Goal: Task Accomplishment & Management: Manage account settings

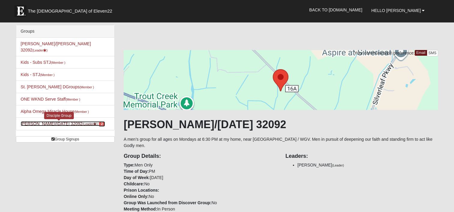
click at [55, 122] on link "[PERSON_NAME]/[DATE] 32092 (Leader ) 2" at bounding box center [63, 124] width 84 height 5
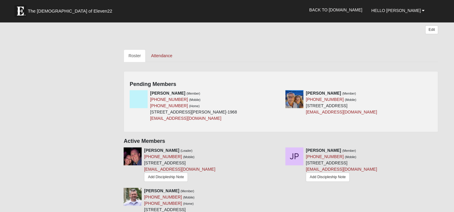
scroll to position [238, 0]
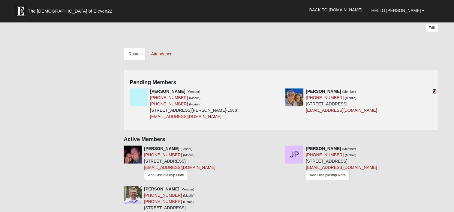
click at [433, 89] on icon at bounding box center [434, 91] width 4 height 4
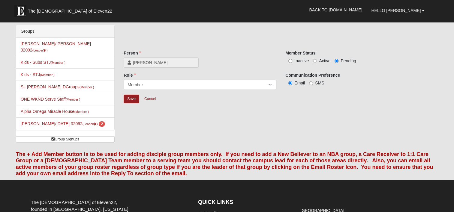
click at [320, 60] on span "Active" at bounding box center [324, 61] width 11 height 5
click at [317, 60] on input "Active" at bounding box center [315, 61] width 4 height 4
radio input "true"
click at [135, 97] on input "Save" at bounding box center [132, 99] width 16 height 9
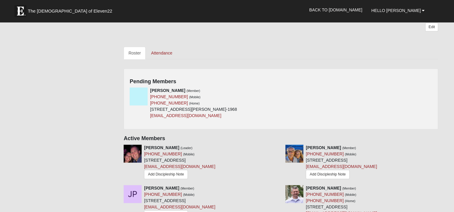
scroll to position [242, 0]
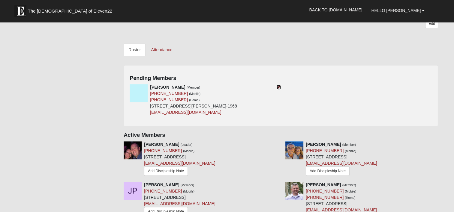
click at [278, 85] on icon at bounding box center [279, 87] width 4 height 4
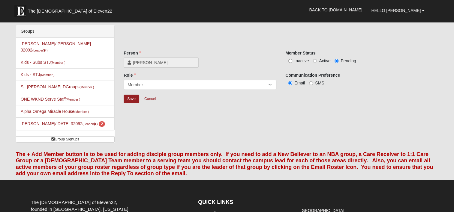
click at [320, 62] on span "Active" at bounding box center [324, 61] width 11 height 5
click at [317, 62] on input "Active" at bounding box center [315, 61] width 4 height 4
radio input "true"
click at [128, 97] on input "Save" at bounding box center [132, 99] width 16 height 9
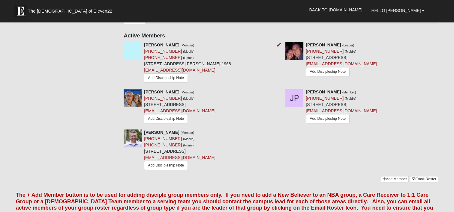
scroll to position [274, 0]
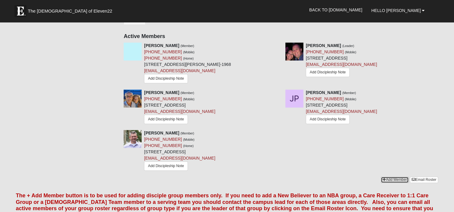
click at [394, 177] on link "Add Member" at bounding box center [395, 180] width 28 height 6
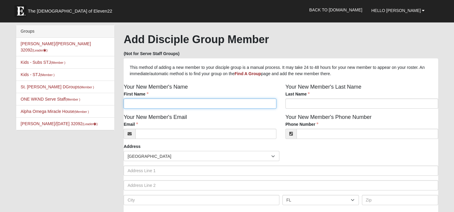
click at [197, 104] on input "First Name" at bounding box center [200, 104] width 153 height 10
click at [204, 106] on input "First Name" at bounding box center [200, 104] width 153 height 10
type input "m"
type input "Michael"
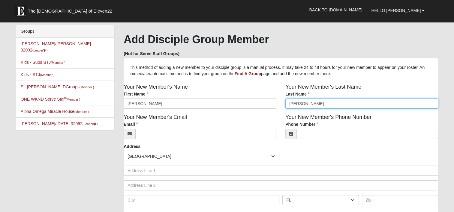
type input "Walter"
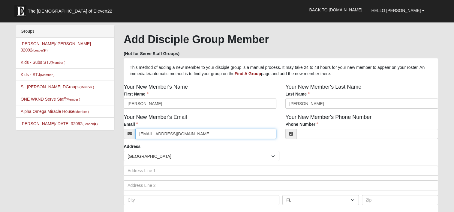
type input "mwalter@sgws.com"
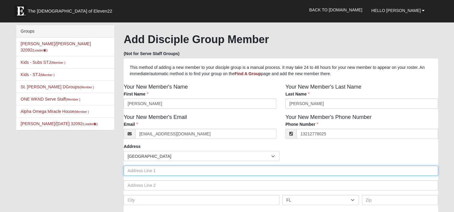
type input "(321) 277-8025"
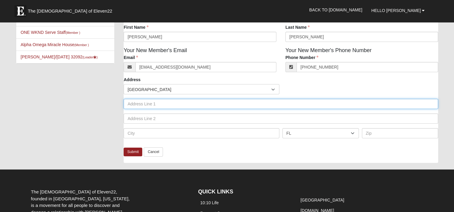
scroll to position [67, 0]
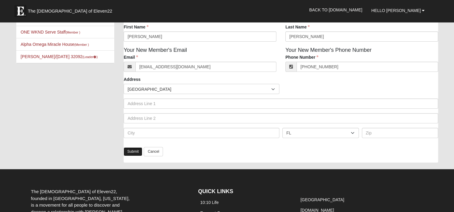
click at [134, 151] on link "Submit" at bounding box center [133, 152] width 19 height 9
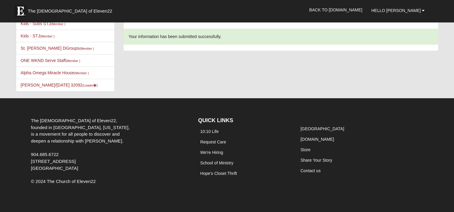
scroll to position [0, 0]
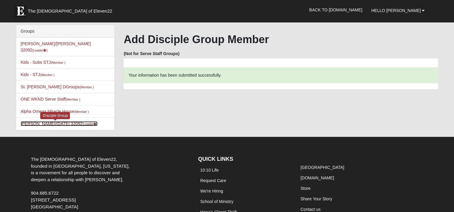
click at [61, 122] on link "Mens Dixon/Monday 32092 (Leader )" at bounding box center [59, 124] width 77 height 5
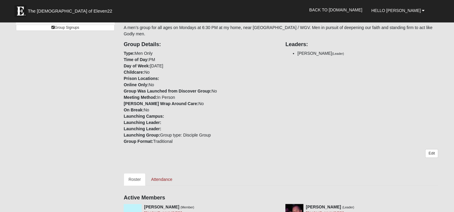
scroll to position [120, 0]
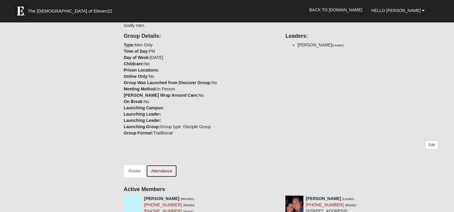
click at [161, 165] on link "Attendance" at bounding box center [161, 171] width 31 height 13
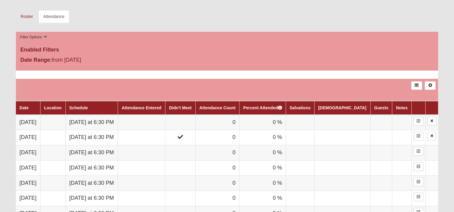
scroll to position [270, 0]
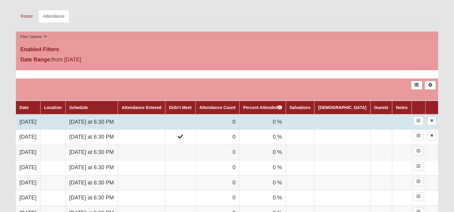
click at [156, 124] on td at bounding box center [141, 122] width 47 height 15
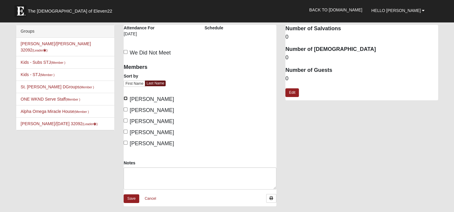
click at [126, 98] on input "De Toro, Frank" at bounding box center [126, 99] width 4 height 4
checkbox input "true"
click at [125, 110] on input "Dixon, Matt" at bounding box center [126, 110] width 4 height 4
checkbox input "true"
click at [125, 120] on input "Longacre, Bruce" at bounding box center [126, 121] width 4 height 4
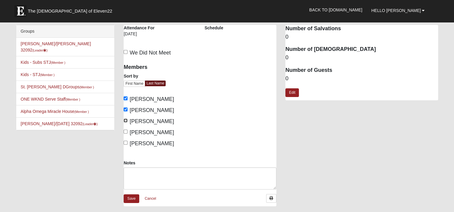
checkbox input "true"
click at [125, 143] on input "Thompson, Shad" at bounding box center [126, 143] width 4 height 4
checkbox input "true"
click at [131, 196] on link "Save" at bounding box center [132, 199] width 16 height 9
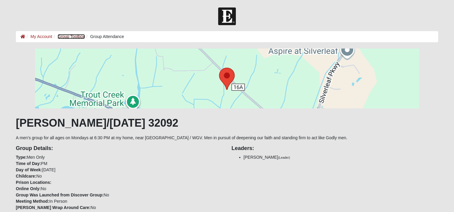
click at [77, 35] on link "Group Toolbox" at bounding box center [71, 36] width 27 height 5
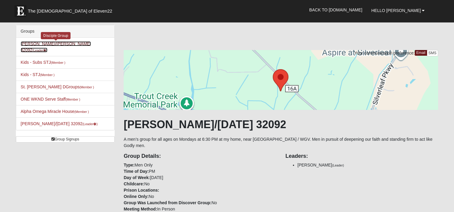
click at [51, 43] on link "[PERSON_NAME]/[PERSON_NAME] 32092 (Leader )" at bounding box center [56, 46] width 70 height 11
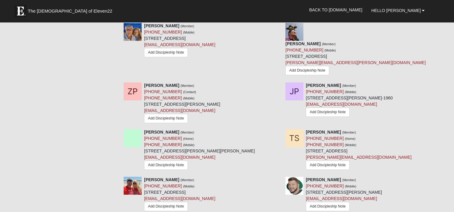
scroll to position [514, 0]
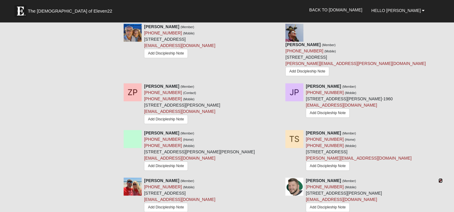
click at [441, 179] on icon at bounding box center [440, 181] width 4 height 4
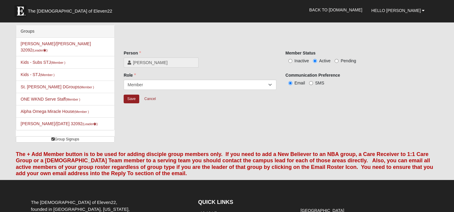
click at [300, 61] on span "Inactive" at bounding box center [301, 61] width 14 height 5
click at [292, 61] on input "Inactive" at bounding box center [290, 61] width 4 height 4
radio input "true"
click at [132, 98] on input "Save" at bounding box center [132, 99] width 16 height 9
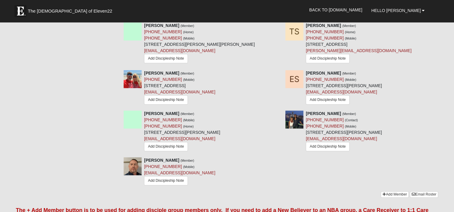
scroll to position [631, 0]
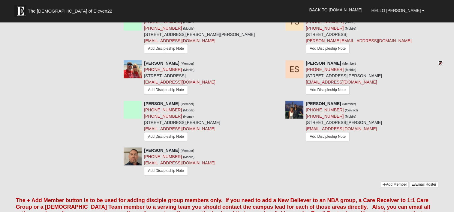
click at [440, 61] on icon at bounding box center [440, 63] width 4 height 4
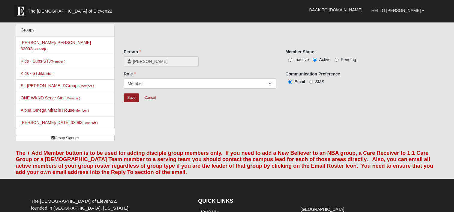
scroll to position [1, 0]
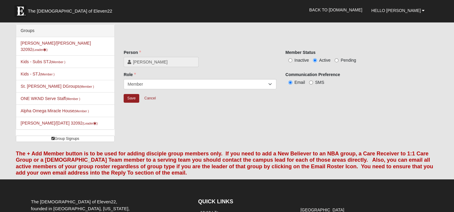
click at [301, 58] on span "Inactive" at bounding box center [301, 60] width 14 height 5
click at [292, 59] on input "Inactive" at bounding box center [290, 61] width 4 height 4
radio input "true"
click at [131, 100] on input "Save" at bounding box center [132, 98] width 16 height 9
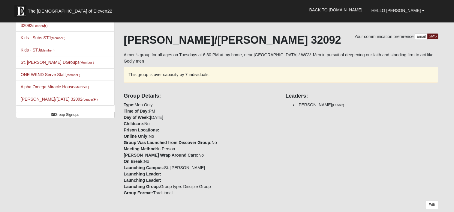
scroll to position [0, 0]
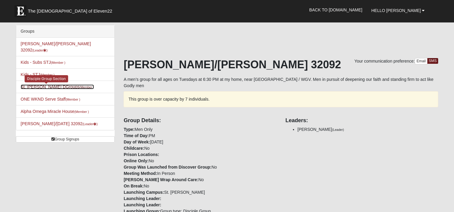
click at [46, 85] on link "St. Johns DGroups (Member )" at bounding box center [57, 87] width 73 height 5
